Goal: Task Accomplishment & Management: Complete application form

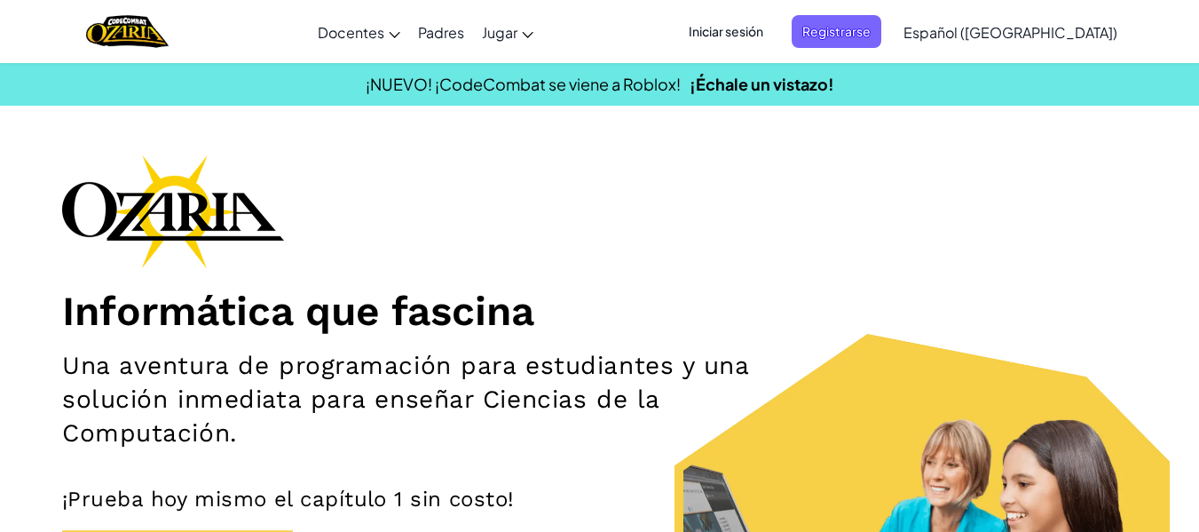
click at [720, 33] on span "Iniciar sesión" at bounding box center [726, 31] width 96 height 33
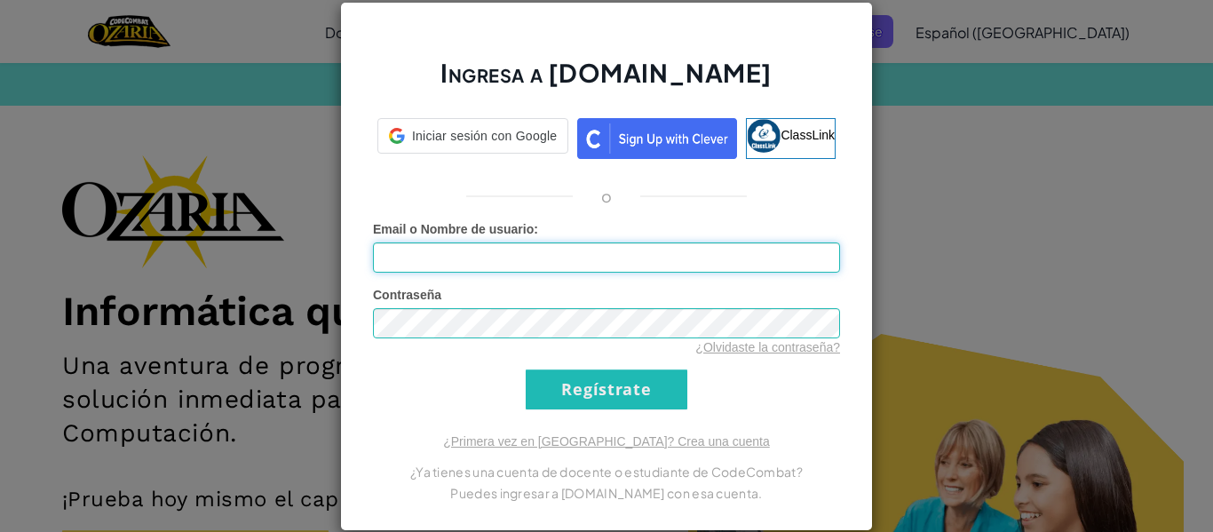
type input "[EMAIL_ADDRESS][DOMAIN_NAME]"
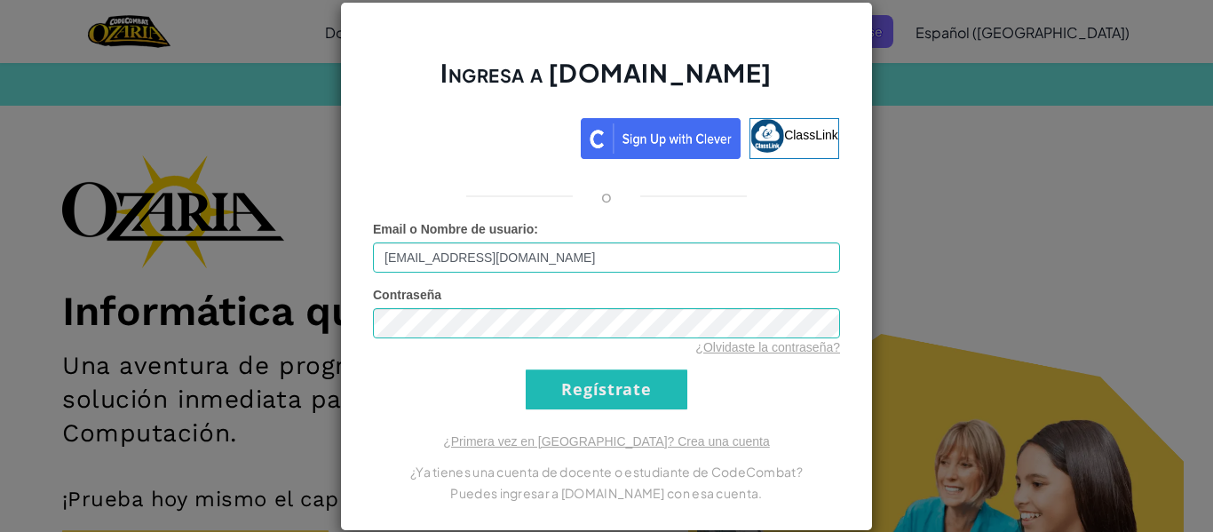
click at [584, 413] on div "Ingresa a [DOMAIN_NAME] ClassLink o Error desconocido. Email o Nombre de usuari…" at bounding box center [606, 266] width 533 height 529
click at [484, 284] on form "Email o Nombre de usuario : [EMAIL_ADDRESS][DOMAIN_NAME] Contraseña ¿Olvidaste …" at bounding box center [606, 314] width 467 height 189
click at [598, 390] on input "Regístrate" at bounding box center [606, 389] width 162 height 40
